Goal: Information Seeking & Learning: Learn about a topic

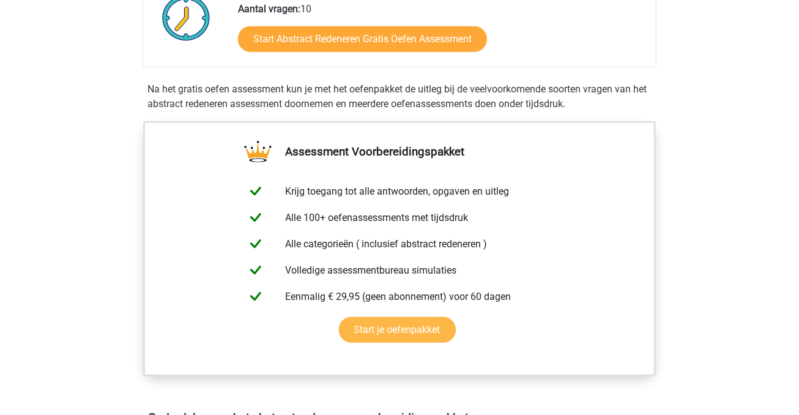
scroll to position [193, 0]
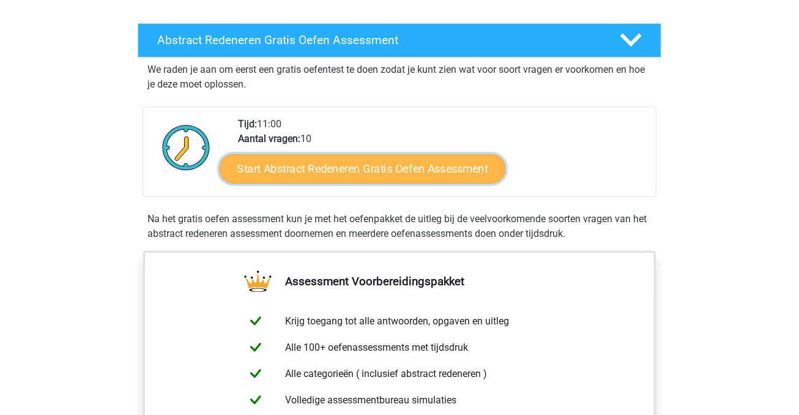
click at [400, 173] on link "Start Abstract Redeneren Gratis Oefen Assessment" at bounding box center [363, 168] width 286 height 29
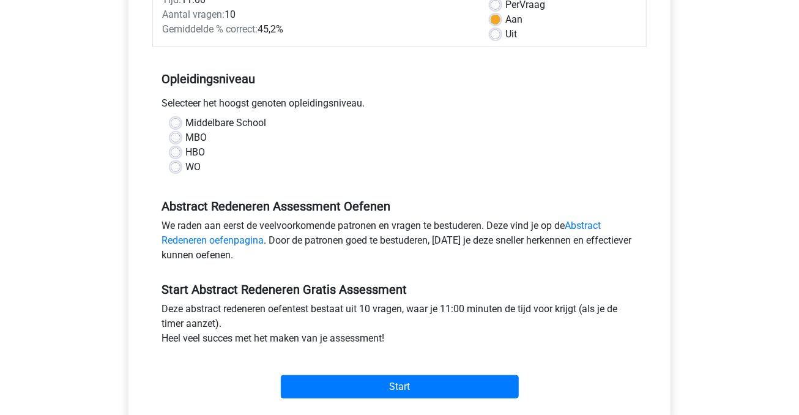
scroll to position [258, 0]
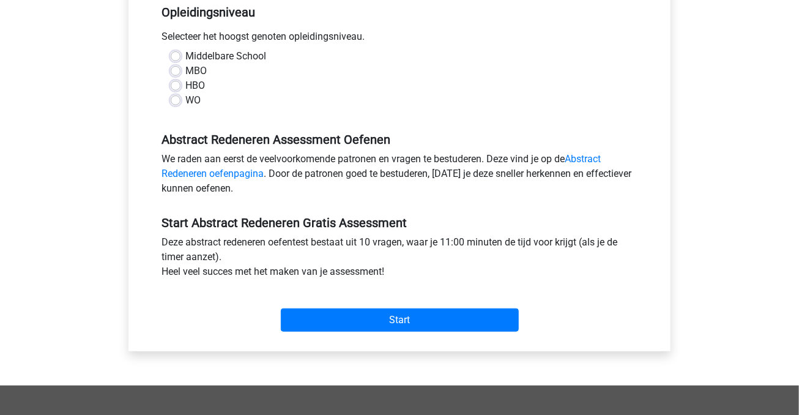
click at [185, 103] on label "WO" at bounding box center [192, 100] width 15 height 15
click at [173, 103] on input "WO" at bounding box center [176, 99] width 10 height 12
radio input "true"
click at [185, 89] on label "HBO" at bounding box center [195, 85] width 20 height 15
click at [174, 89] on input "HBO" at bounding box center [176, 84] width 10 height 12
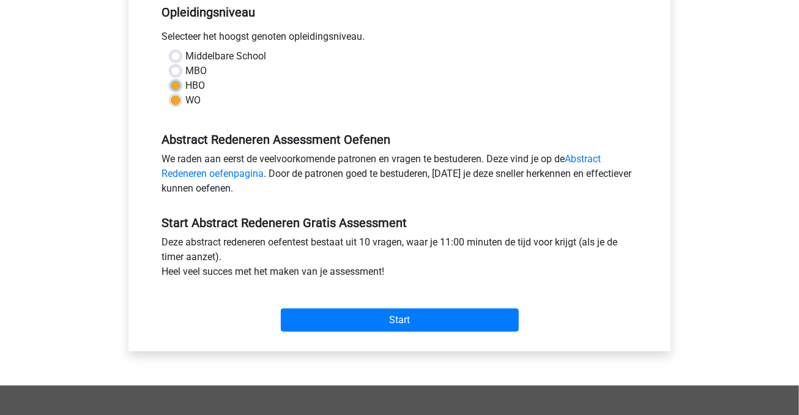
radio input "true"
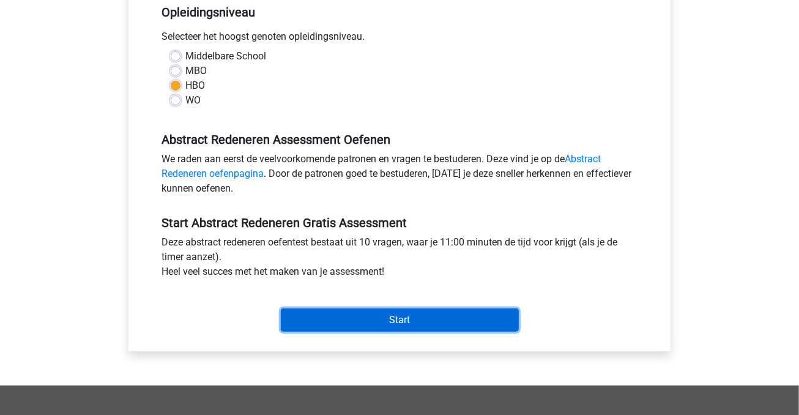
click at [359, 322] on input "Start" at bounding box center [400, 319] width 238 height 23
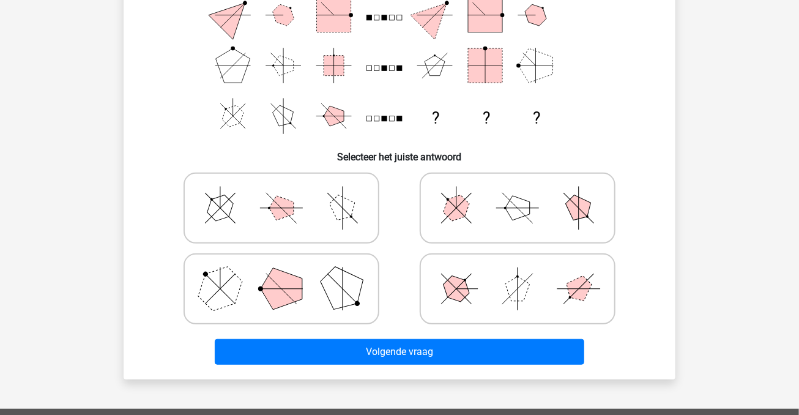
scroll to position [64, 0]
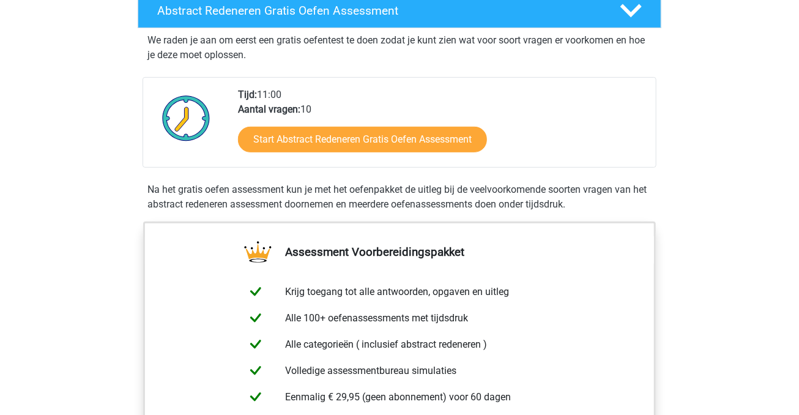
scroll to position [193, 0]
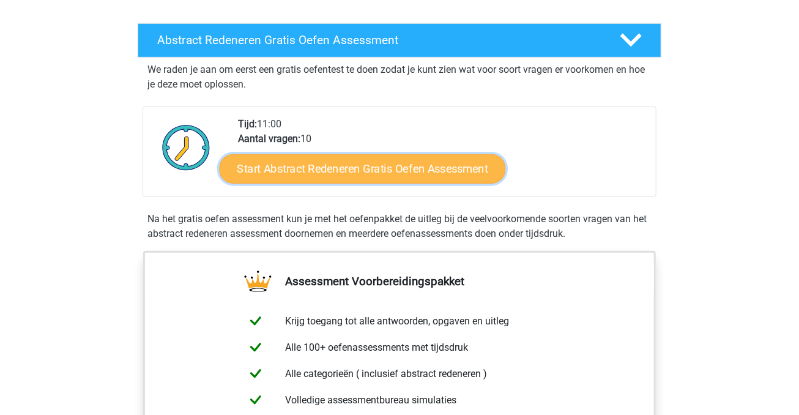
click at [341, 168] on link "Start Abstract Redeneren Gratis Oefen Assessment" at bounding box center [363, 168] width 286 height 29
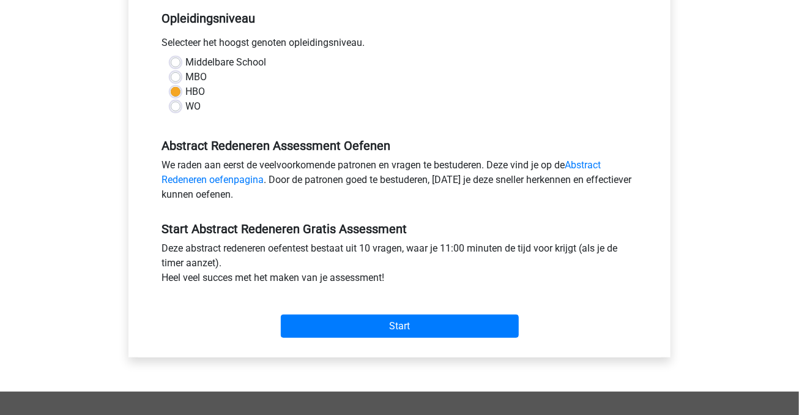
scroll to position [323, 0]
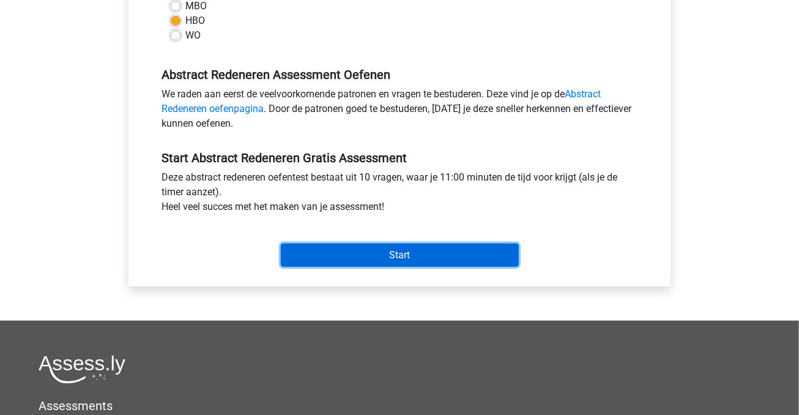
click at [374, 247] on input "Start" at bounding box center [400, 255] width 238 height 23
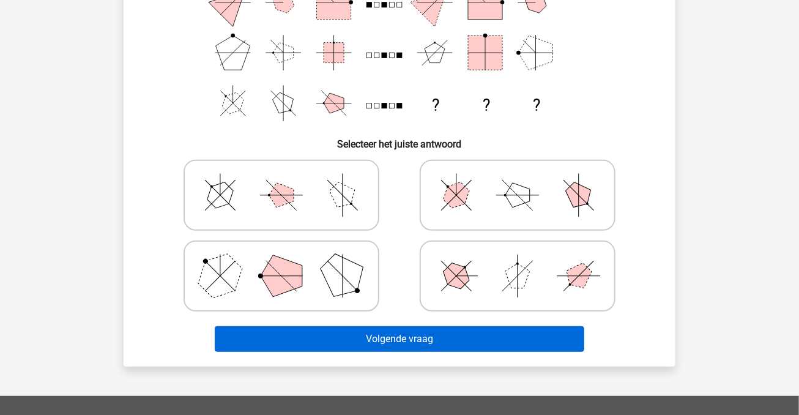
scroll to position [193, 0]
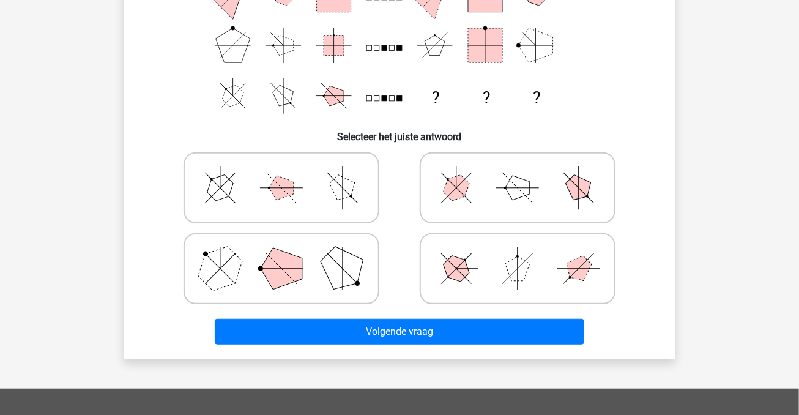
click at [565, 187] on icon at bounding box center [518, 187] width 184 height 61
click at [526, 173] on input "radio" at bounding box center [522, 169] width 8 height 8
radio input "true"
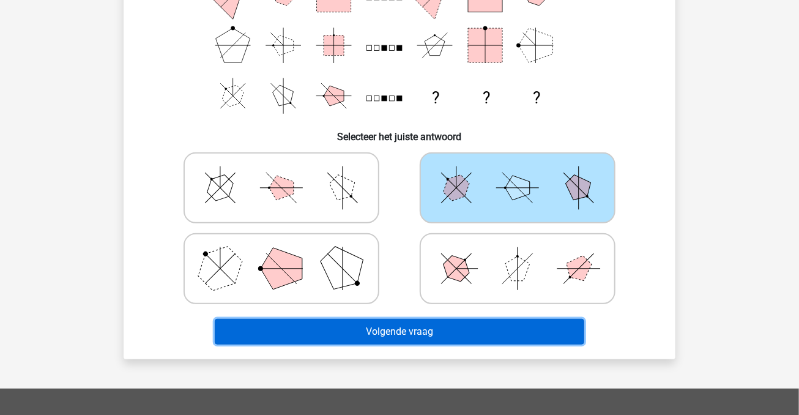
click at [416, 332] on button "Volgende vraag" at bounding box center [400, 332] width 370 height 26
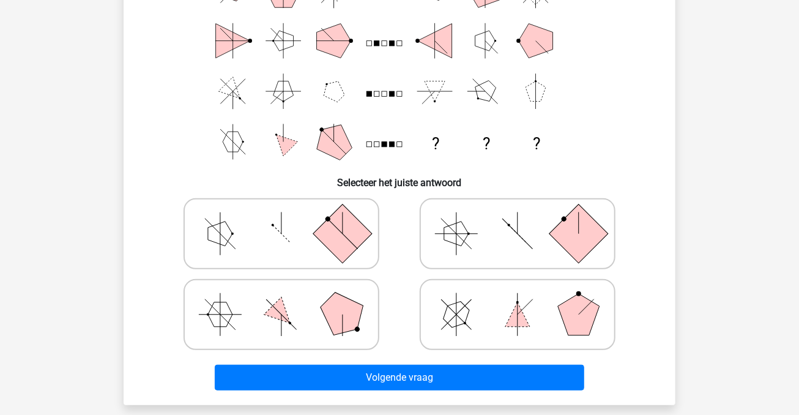
scroll to position [250, 0]
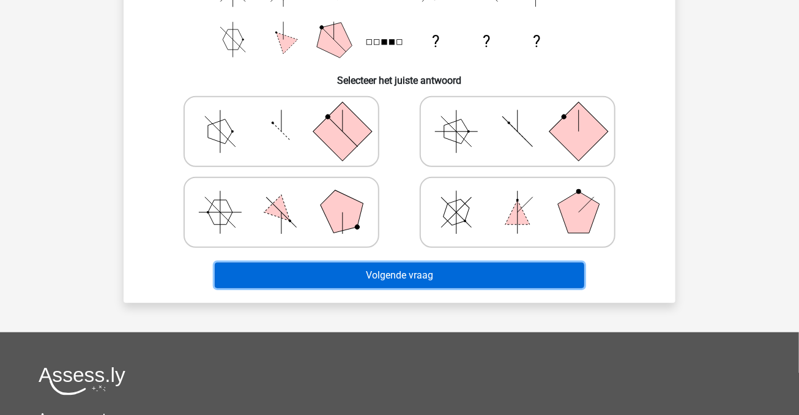
click at [453, 275] on button "Volgende vraag" at bounding box center [400, 275] width 370 height 26
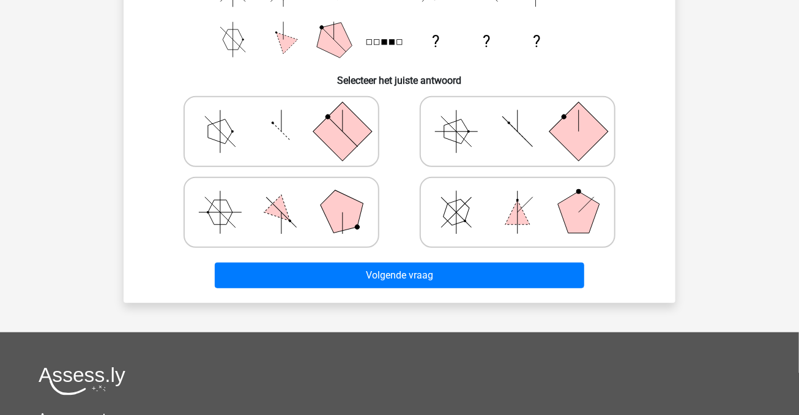
click at [474, 149] on icon at bounding box center [518, 131] width 184 height 61
click at [518, 116] on input "radio" at bounding box center [522, 112] width 8 height 8
radio input "true"
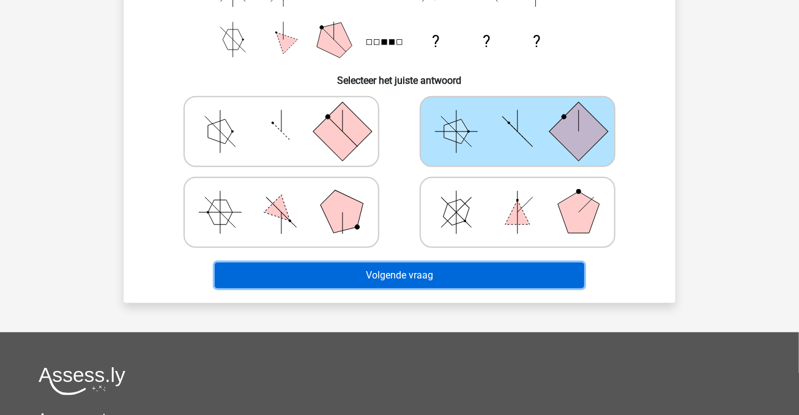
drag, startPoint x: 432, startPoint y: 276, endPoint x: 437, endPoint y: 248, distance: 28.0
click at [431, 276] on button "Volgende vraag" at bounding box center [400, 275] width 370 height 26
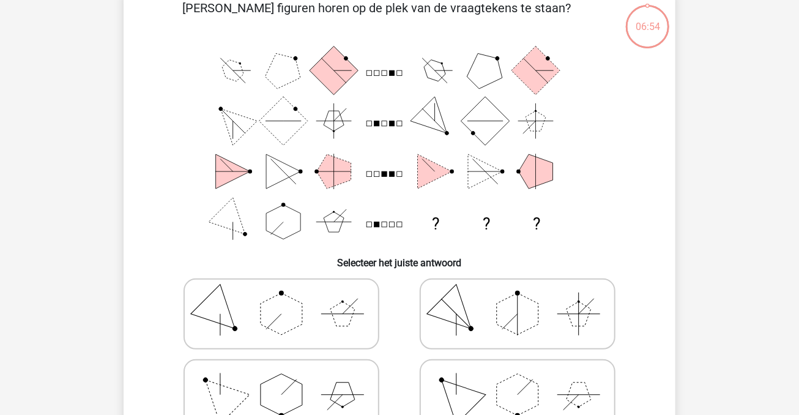
click at [476, 155] on icon "? ? ?" at bounding box center [399, 146] width 493 height 202
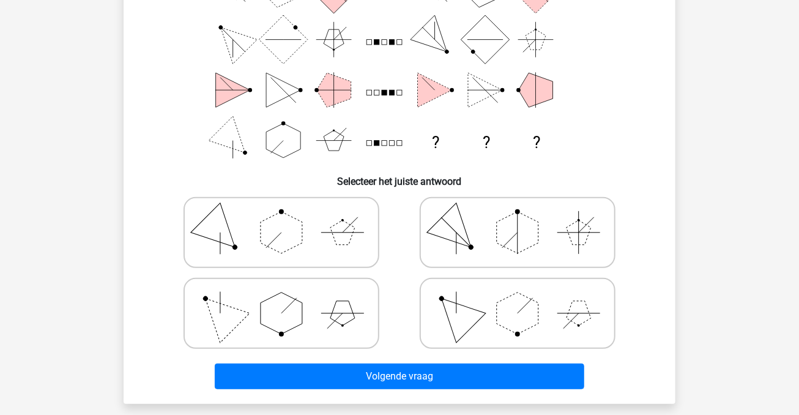
scroll to position [196, 0]
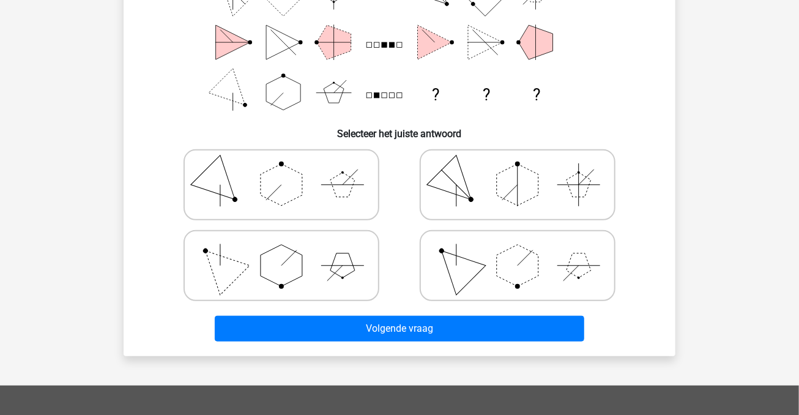
click at [485, 182] on icon at bounding box center [518, 184] width 184 height 61
click at [518, 169] on input "radio" at bounding box center [522, 166] width 8 height 8
radio input "true"
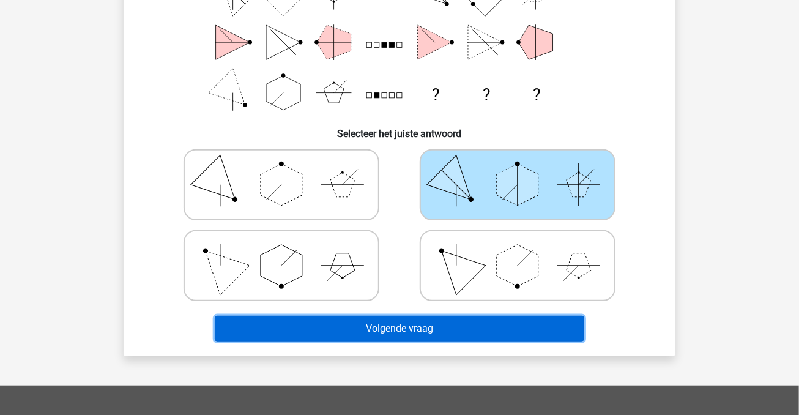
click at [401, 324] on button "Volgende vraag" at bounding box center [400, 329] width 370 height 26
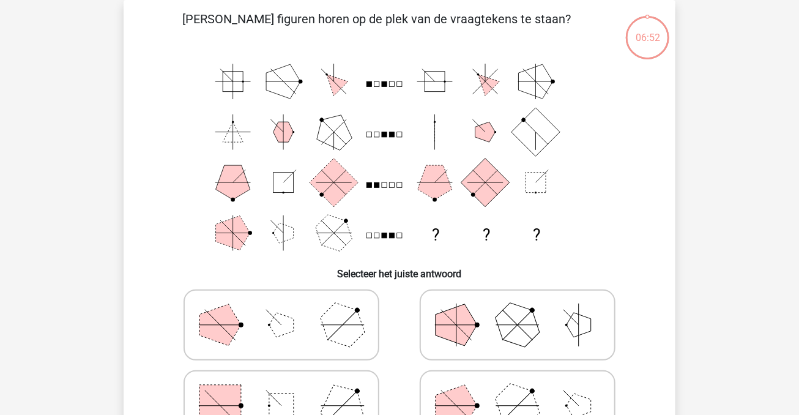
click at [485, 309] on icon at bounding box center [518, 324] width 184 height 61
click at [518, 309] on input "radio" at bounding box center [522, 306] width 8 height 8
radio input "true"
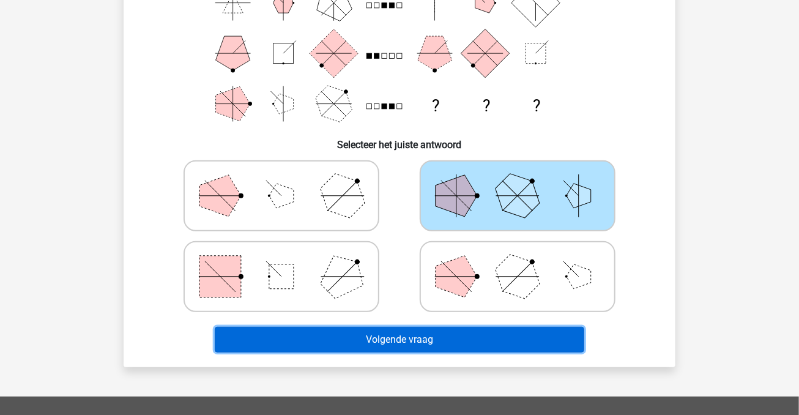
click at [450, 335] on button "Volgende vraag" at bounding box center [400, 340] width 370 height 26
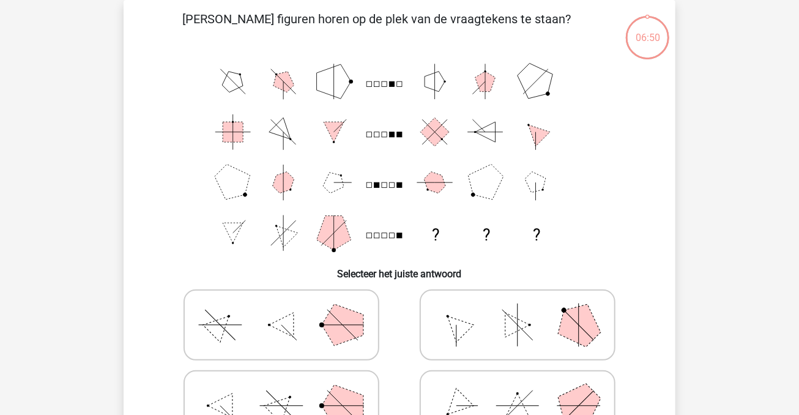
click at [505, 321] on icon at bounding box center [518, 324] width 184 height 61
click at [518, 310] on input "radio" at bounding box center [522, 306] width 8 height 8
radio input "true"
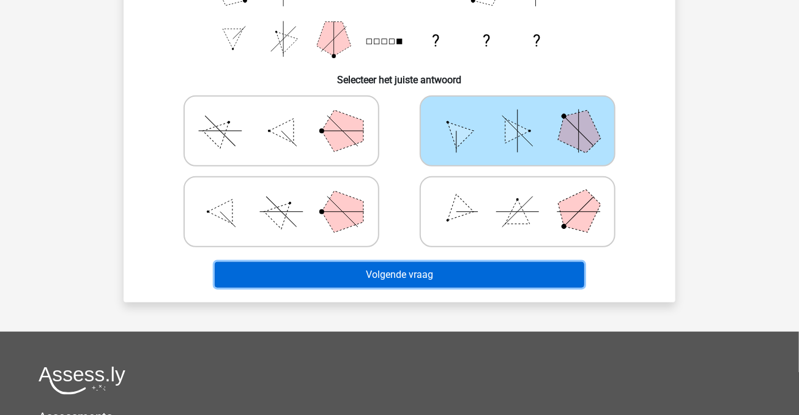
click at [425, 272] on button "Volgende vraag" at bounding box center [400, 275] width 370 height 26
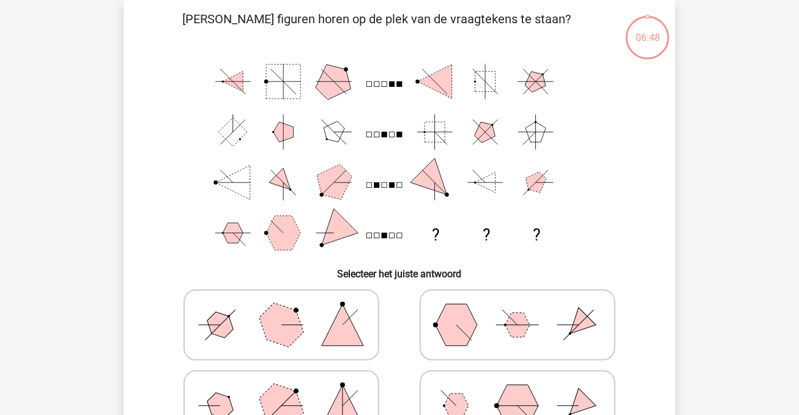
click at [523, 307] on input "radio" at bounding box center [522, 306] width 8 height 8
radio input "true"
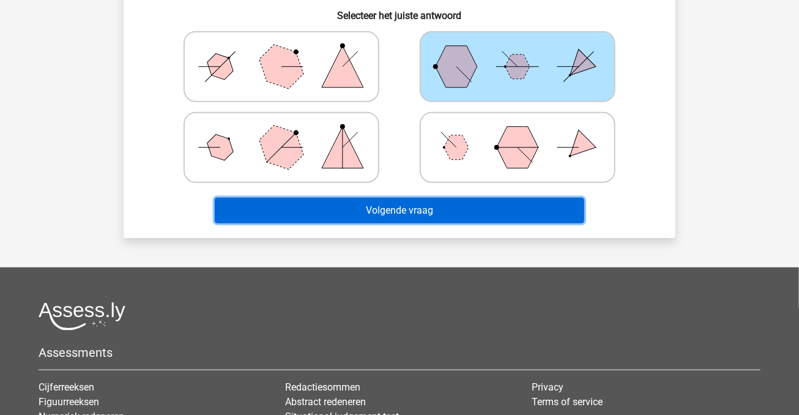
click at [452, 205] on button "Volgende vraag" at bounding box center [400, 211] width 370 height 26
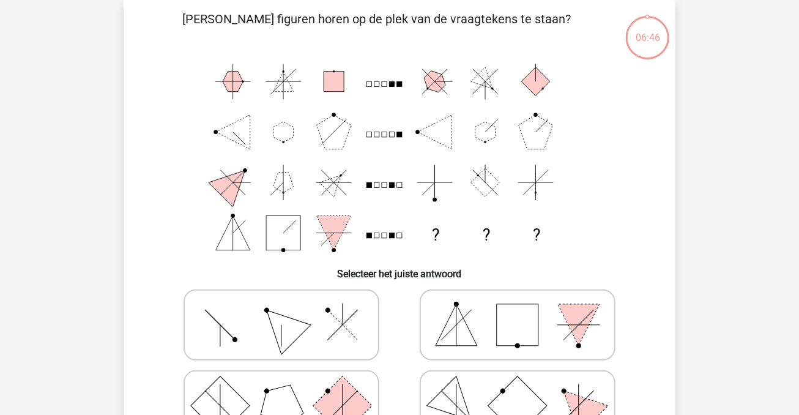
click at [499, 316] on rect at bounding box center [518, 325] width 42 height 42
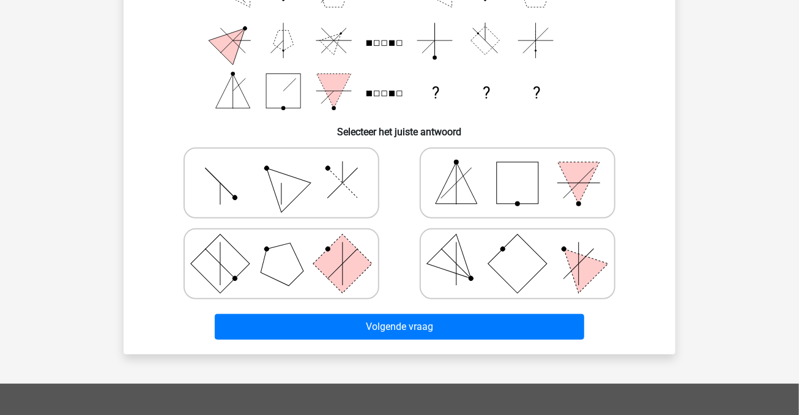
scroll to position [314, 0]
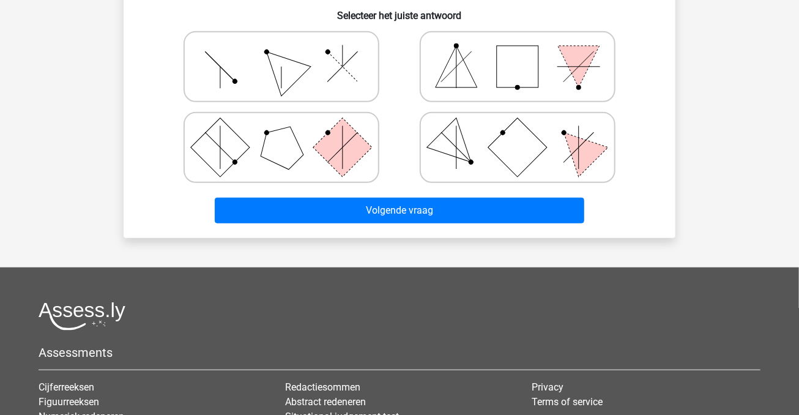
click at [481, 95] on icon at bounding box center [518, 66] width 184 height 61
click at [518, 51] on input "radio" at bounding box center [522, 47] width 8 height 8
radio input "true"
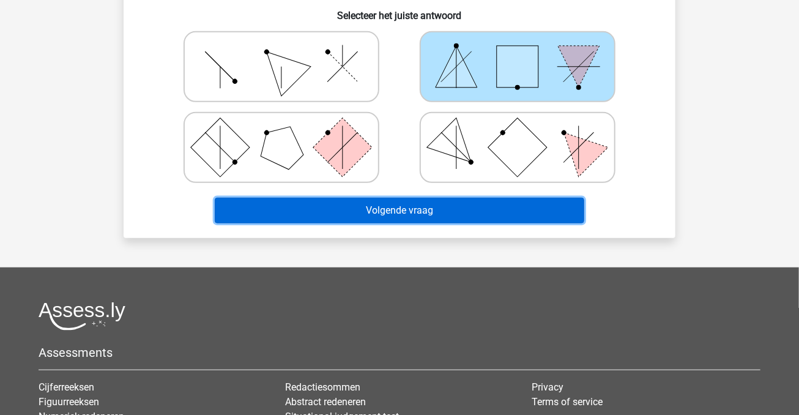
click at [447, 212] on button "Volgende vraag" at bounding box center [400, 211] width 370 height 26
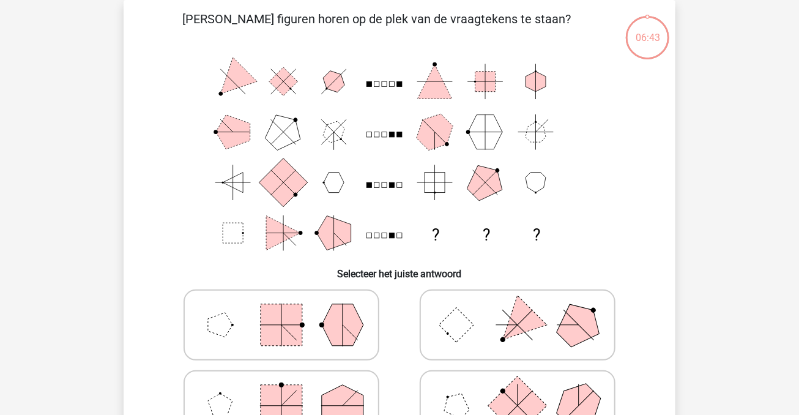
click at [524, 303] on input "radio" at bounding box center [522, 306] width 8 height 8
radio input "true"
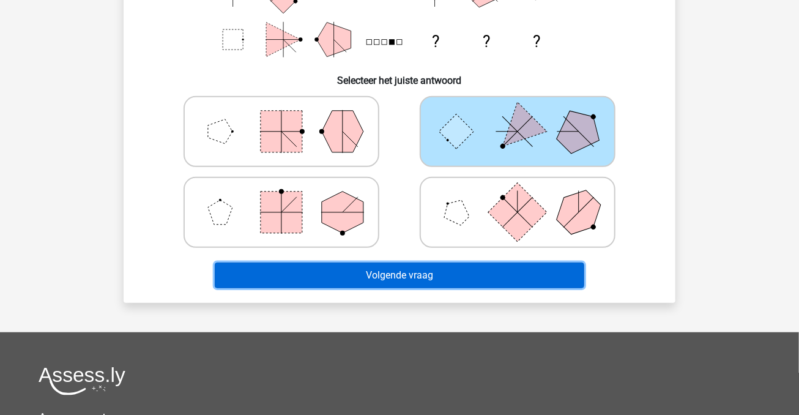
click at [459, 276] on button "Volgende vraag" at bounding box center [400, 275] width 370 height 26
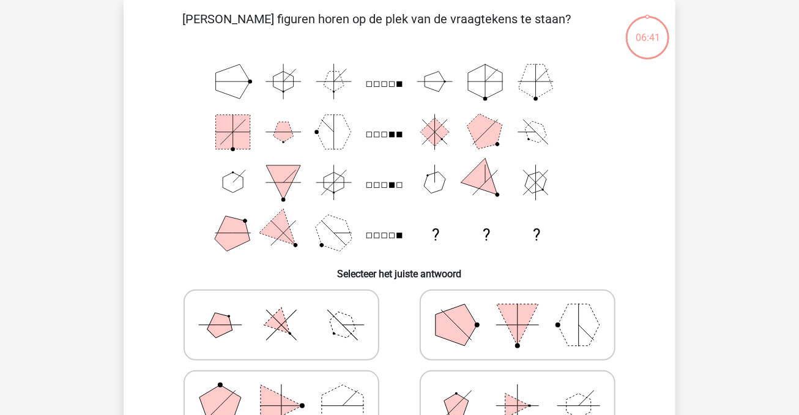
click at [500, 307] on polygon at bounding box center [518, 325] width 42 height 42
click at [518, 307] on input "radio" at bounding box center [522, 306] width 8 height 8
radio input "true"
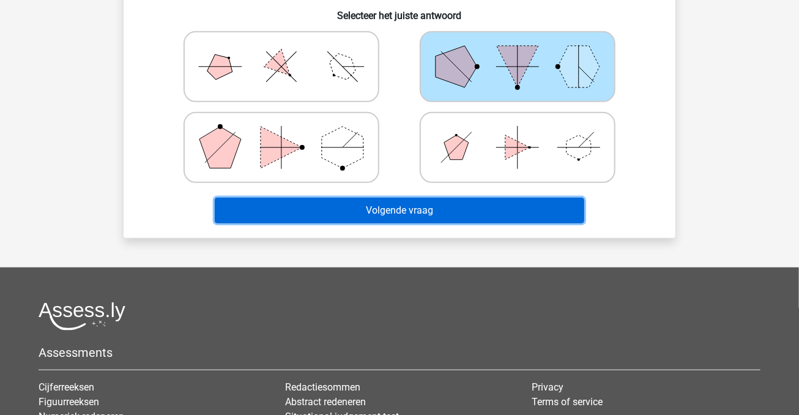
click at [432, 214] on button "Volgende vraag" at bounding box center [400, 211] width 370 height 26
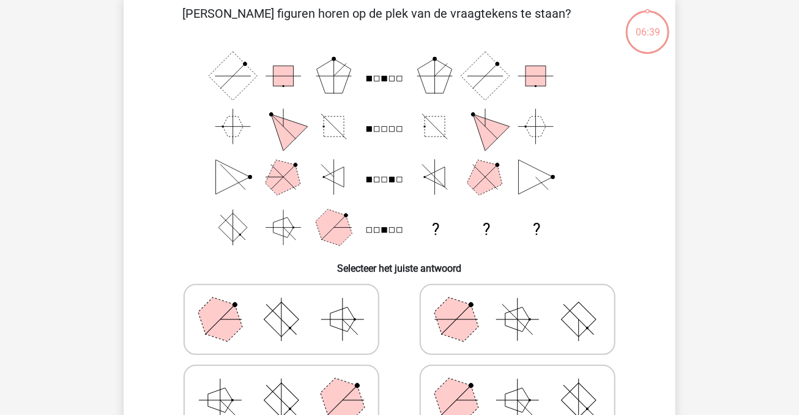
scroll to position [251, 0]
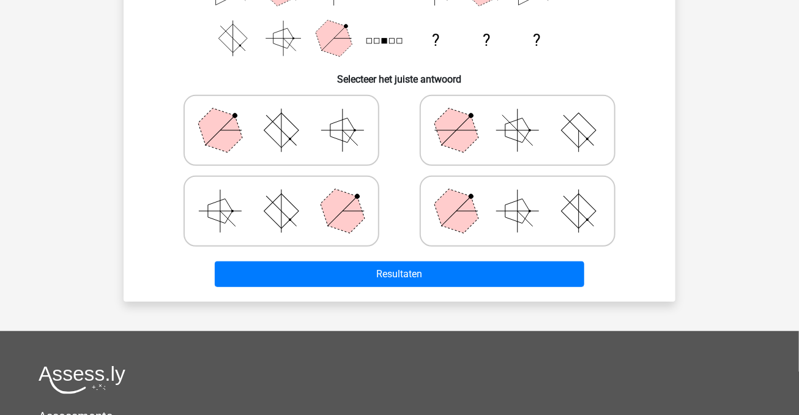
click at [470, 162] on label at bounding box center [518, 130] width 196 height 71
click at [478, 146] on icon at bounding box center [518, 130] width 184 height 61
click at [518, 115] on input "radio" at bounding box center [522, 111] width 8 height 8
radio input "true"
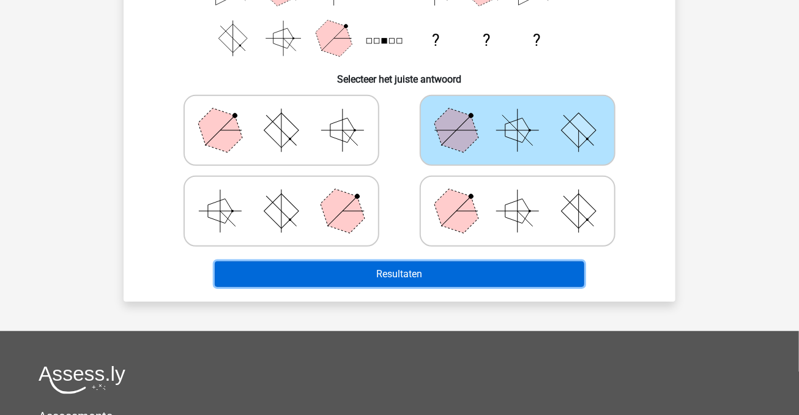
click at [443, 278] on button "Resultaten" at bounding box center [400, 274] width 370 height 26
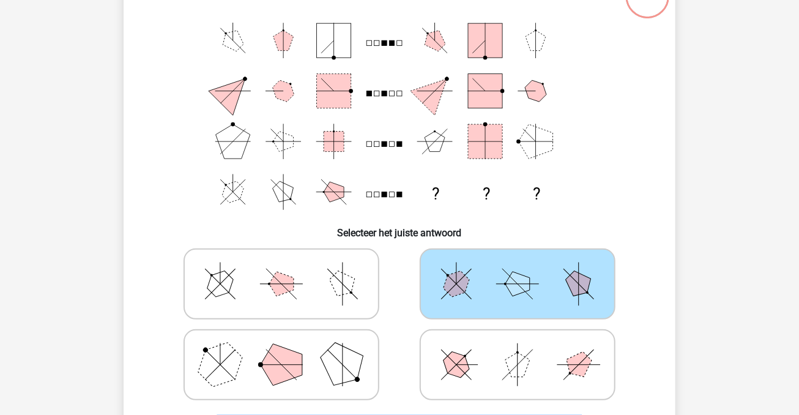
scroll to position [193, 0]
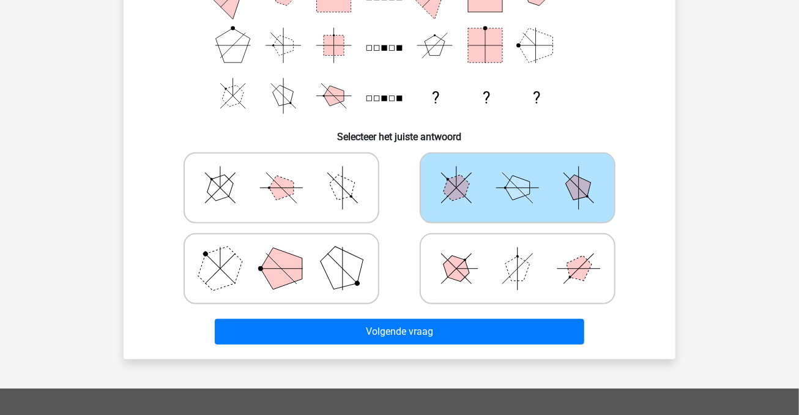
click at [301, 285] on icon at bounding box center [282, 268] width 184 height 61
click at [289, 253] on input "radio" at bounding box center [285, 249] width 8 height 8
radio input "true"
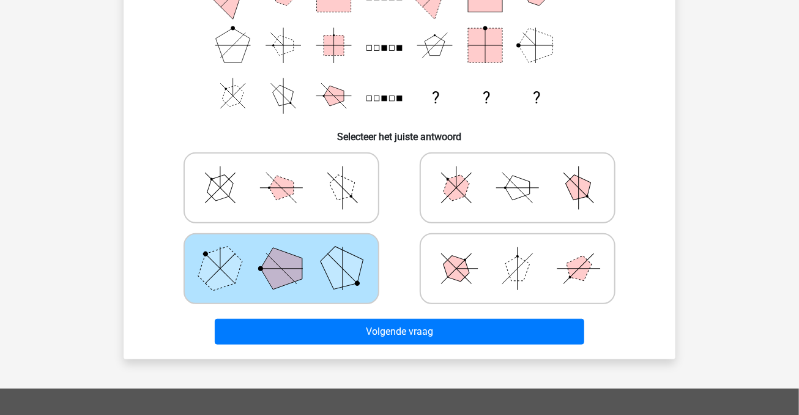
scroll to position [0, 0]
